Goal: Information Seeking & Learning: Find specific fact

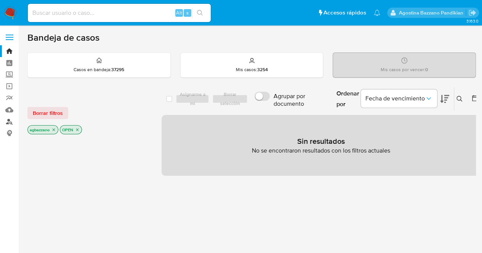
click at [12, 124] on link "Buscador de personas" at bounding box center [45, 122] width 91 height 12
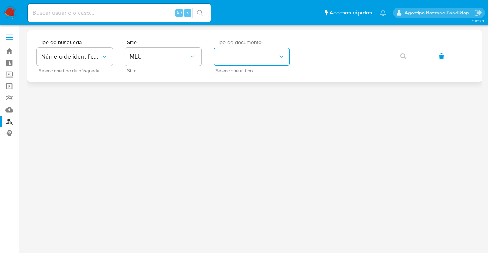
click at [261, 52] on button "identificationType" at bounding box center [251, 57] width 76 height 18
click at [251, 101] on div "RUT RUT" at bounding box center [249, 107] width 62 height 26
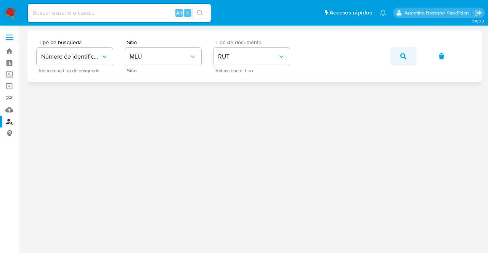
click at [408, 59] on button "button" at bounding box center [403, 56] width 26 height 18
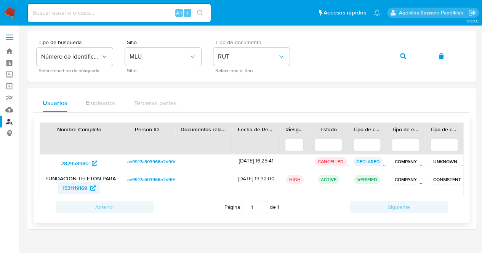
click at [60, 190] on link "1531119169" at bounding box center [79, 188] width 42 height 12
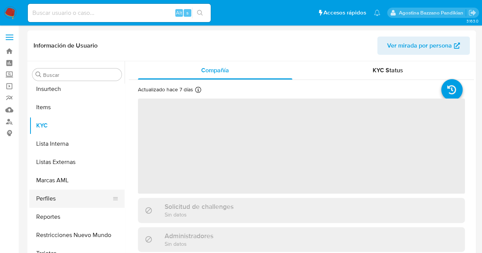
scroll to position [395, 0]
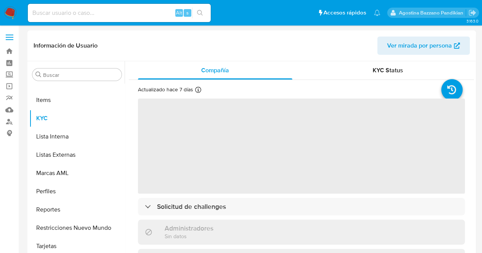
select select "10"
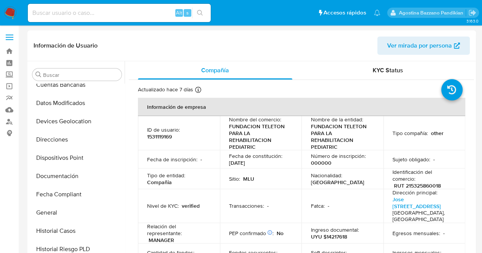
scroll to position [158, 0]
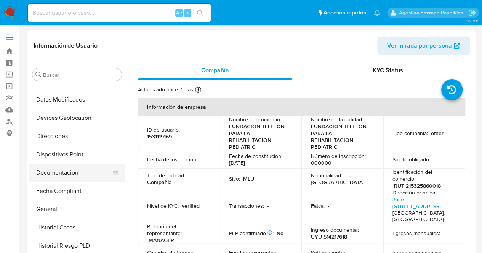
click at [57, 179] on button "Documentación" at bounding box center [73, 173] width 89 height 18
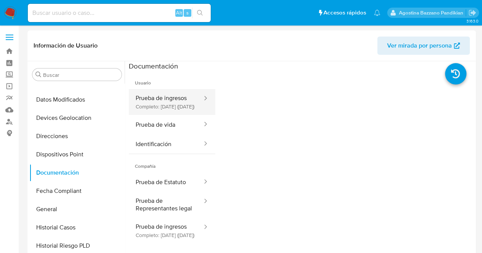
click at [165, 112] on button "Prueba de ingresos Completo: 04/07/2024 (hace un año)" at bounding box center [166, 102] width 74 height 26
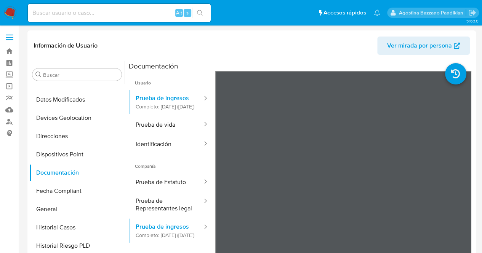
scroll to position [395, 0]
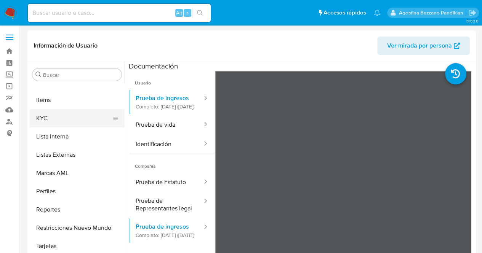
click at [59, 114] on button "KYC" at bounding box center [73, 118] width 89 height 18
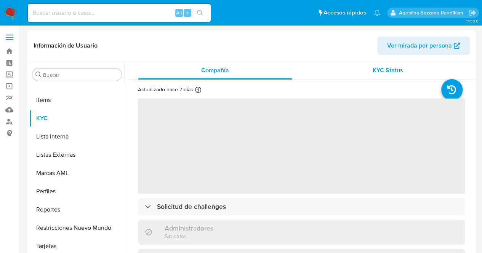
click at [389, 70] on span "KYC Status" at bounding box center [388, 70] width 30 height 9
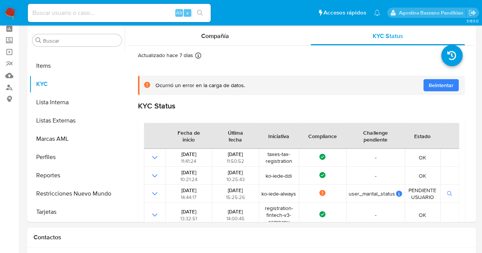
scroll to position [38, 0]
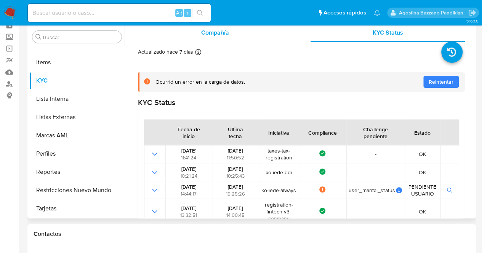
click at [205, 31] on span "Compañía" at bounding box center [215, 32] width 28 height 9
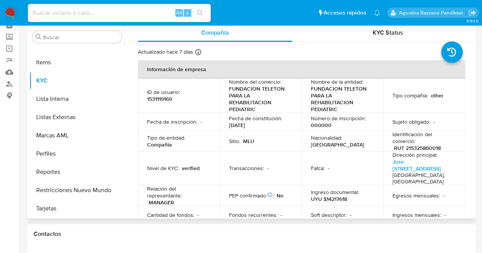
click at [236, 113] on td "Fecha de constitución : 13/02/2006" at bounding box center [261, 122] width 82 height 18
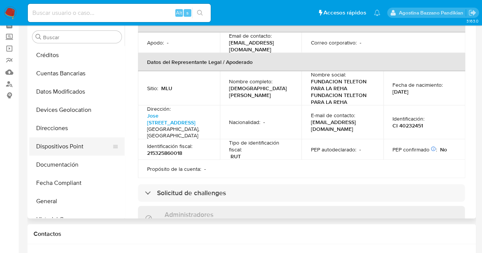
scroll to position [129, 0]
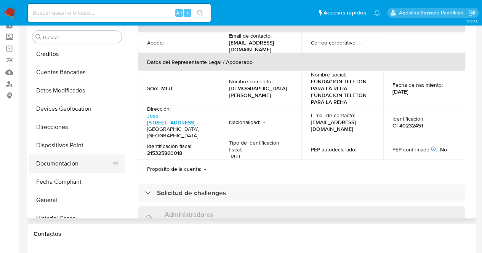
click at [79, 166] on button "Documentación" at bounding box center [73, 164] width 89 height 18
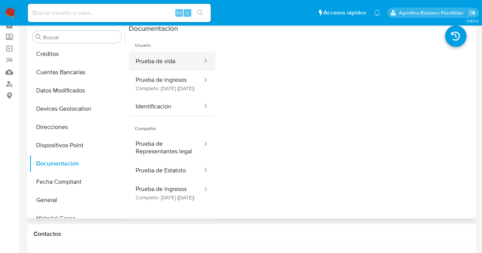
click at [166, 61] on button "Prueba de vida" at bounding box center [166, 60] width 74 height 19
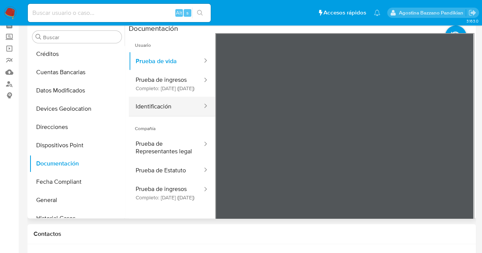
click at [159, 113] on button "Identificación" at bounding box center [166, 106] width 74 height 19
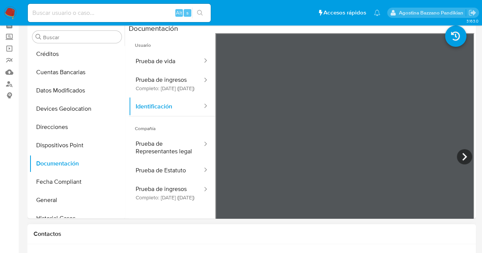
click at [169, 152] on button "Prueba de Representantes legal" at bounding box center [166, 148] width 74 height 26
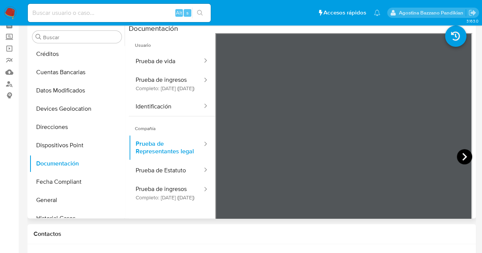
click at [458, 153] on icon at bounding box center [464, 156] width 15 height 15
click at [462, 154] on icon at bounding box center [464, 156] width 15 height 15
click at [445, 45] on icon at bounding box center [455, 36] width 21 height 21
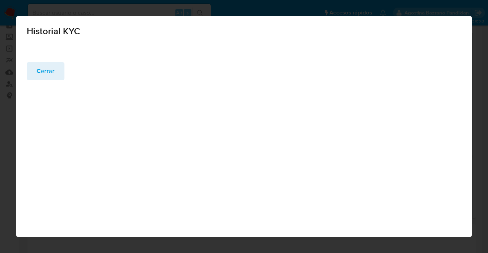
click at [53, 74] on span "Cerrar" at bounding box center [46, 71] width 18 height 17
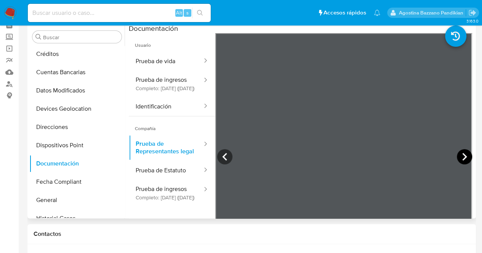
click at [458, 158] on icon at bounding box center [464, 156] width 15 height 15
click at [170, 60] on button "Prueba de vida" at bounding box center [166, 60] width 74 height 19
